Goal: Register for event/course: Register for event/course

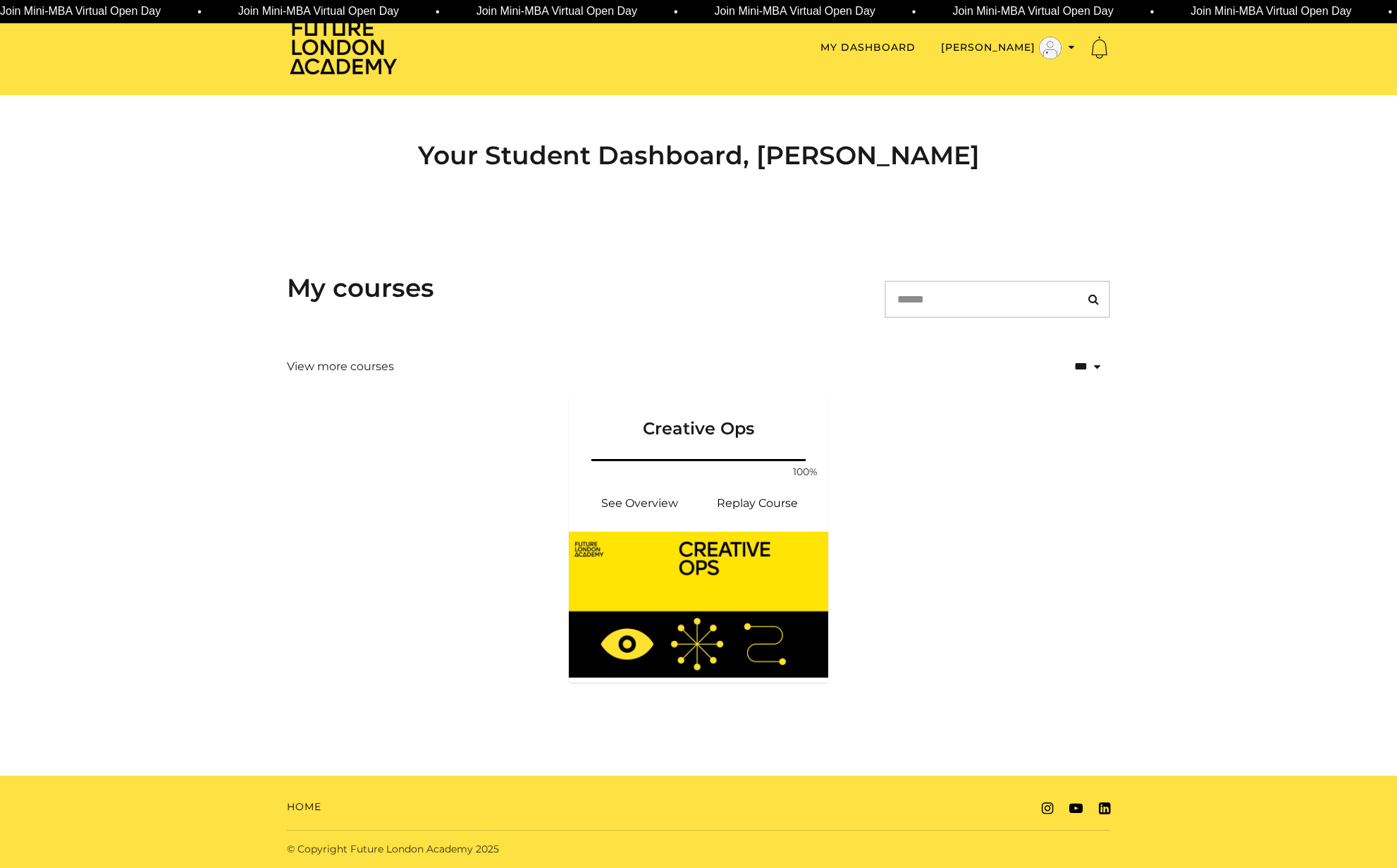
click at [457, 15] on span "Join Mini-MBA Virtual Open Day • Join Mini-MBA Virtual Open Day • Join Mini-MBA…" at bounding box center [594, 11] width 1191 height 18
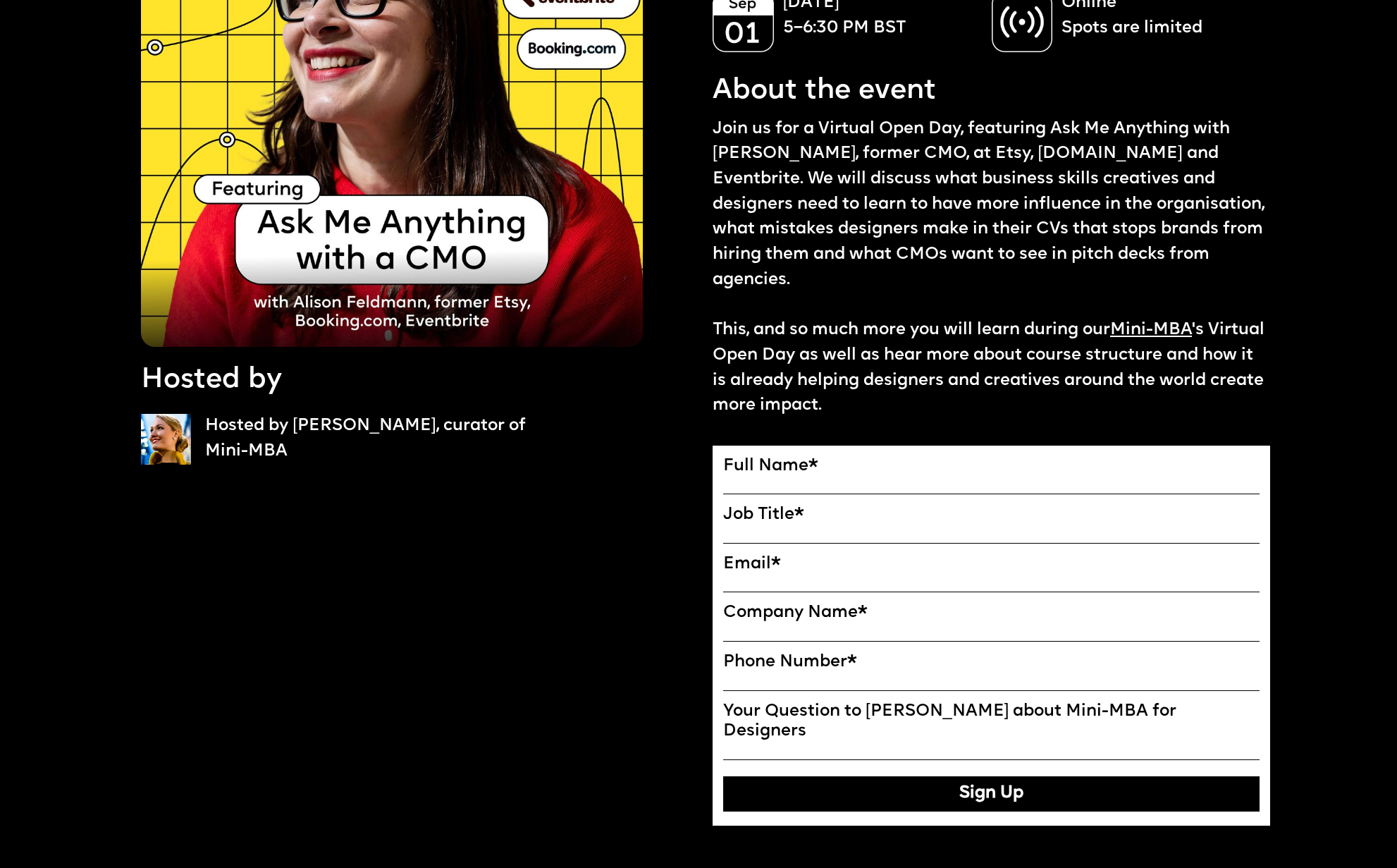
scroll to position [193, 0]
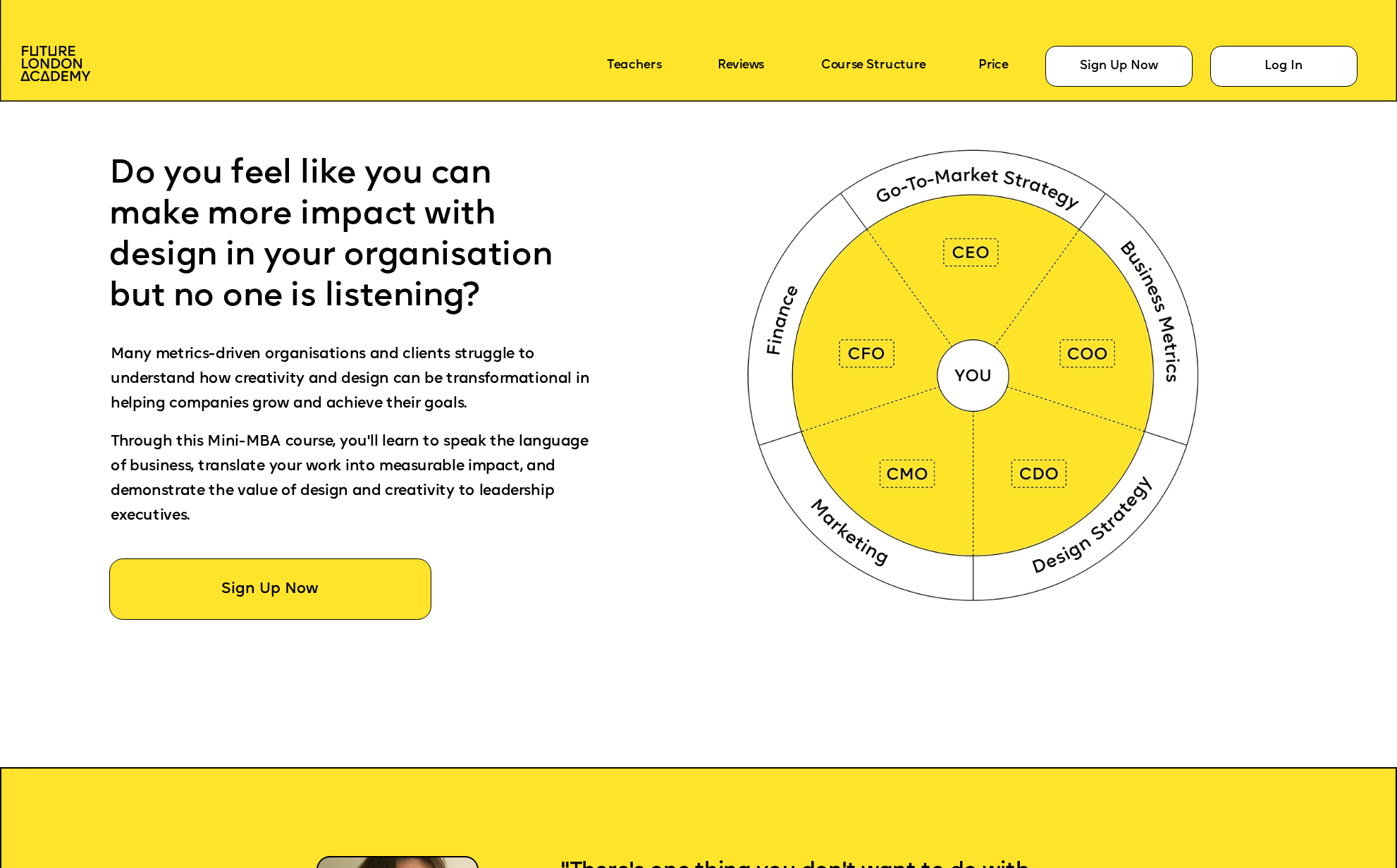
scroll to position [880, 0]
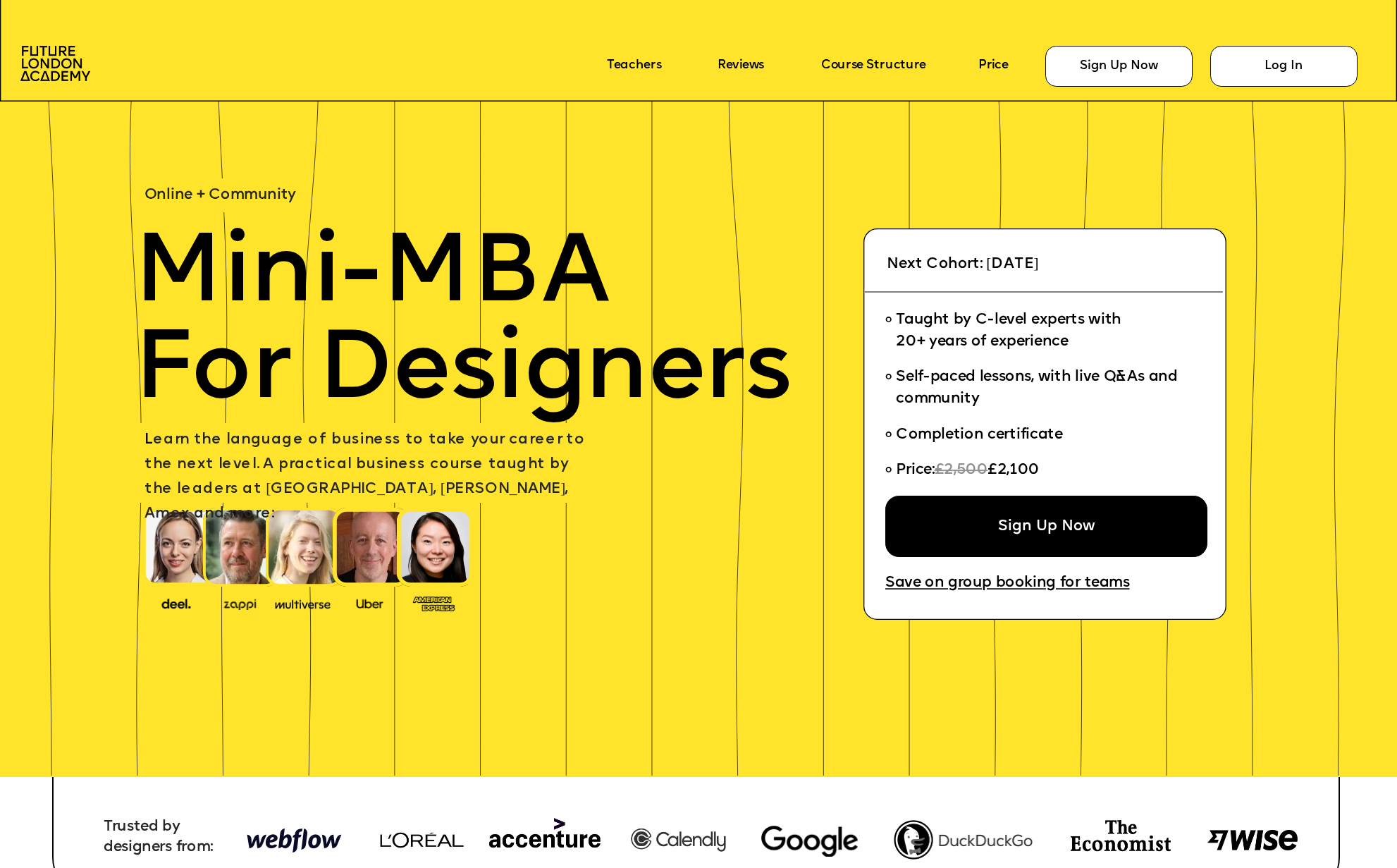
scroll to position [880, 0]
